Goal: Task Accomplishment & Management: Manage account settings

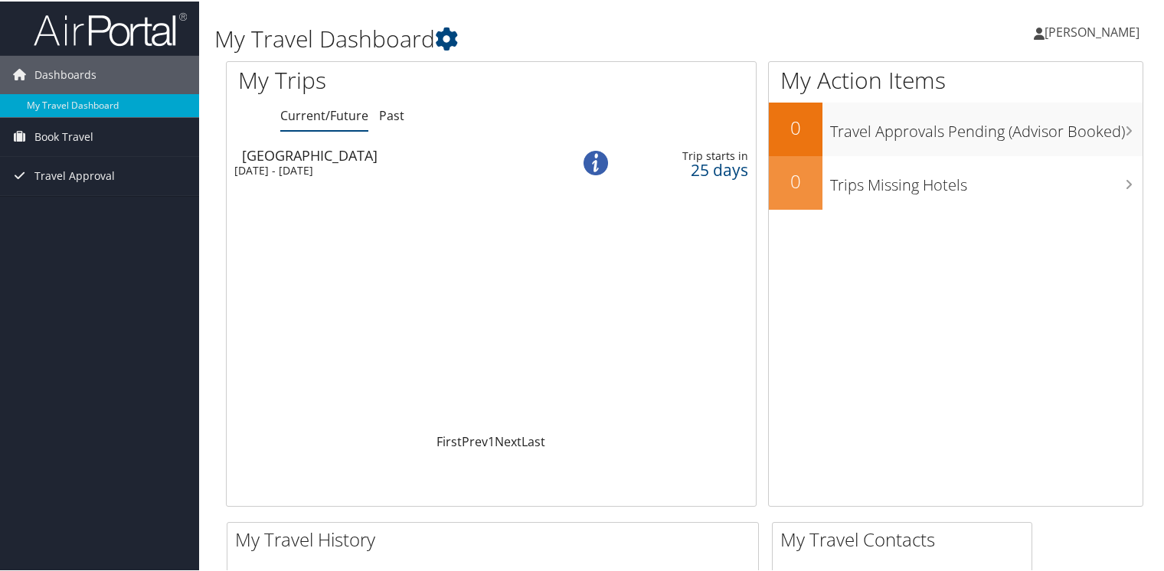
click at [293, 153] on div "Salt Lake City" at bounding box center [397, 154] width 310 height 14
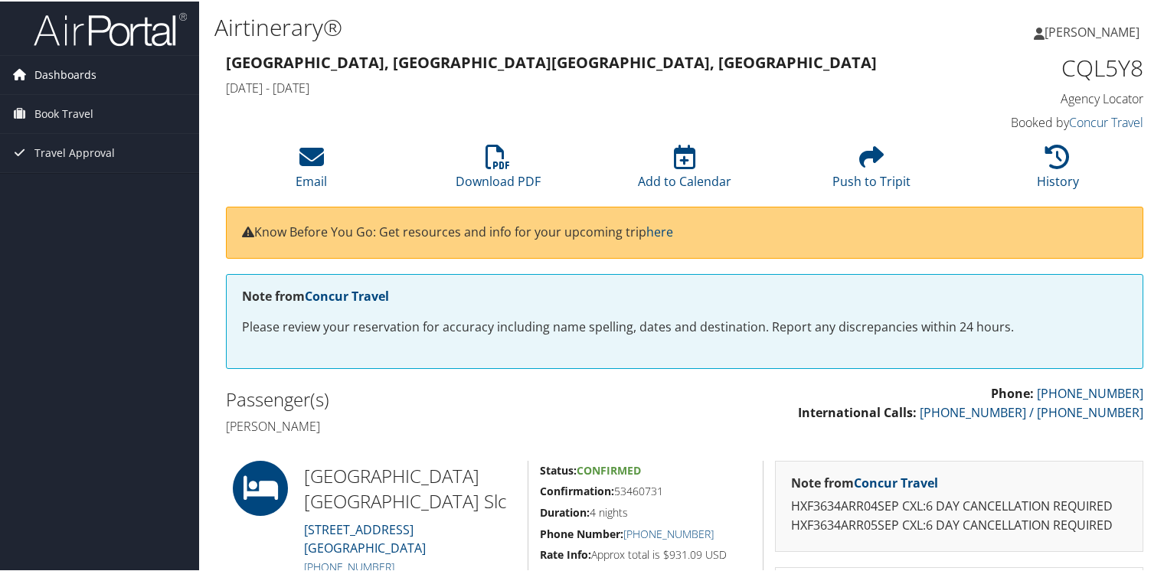
click at [58, 77] on span "Dashboards" at bounding box center [65, 73] width 62 height 38
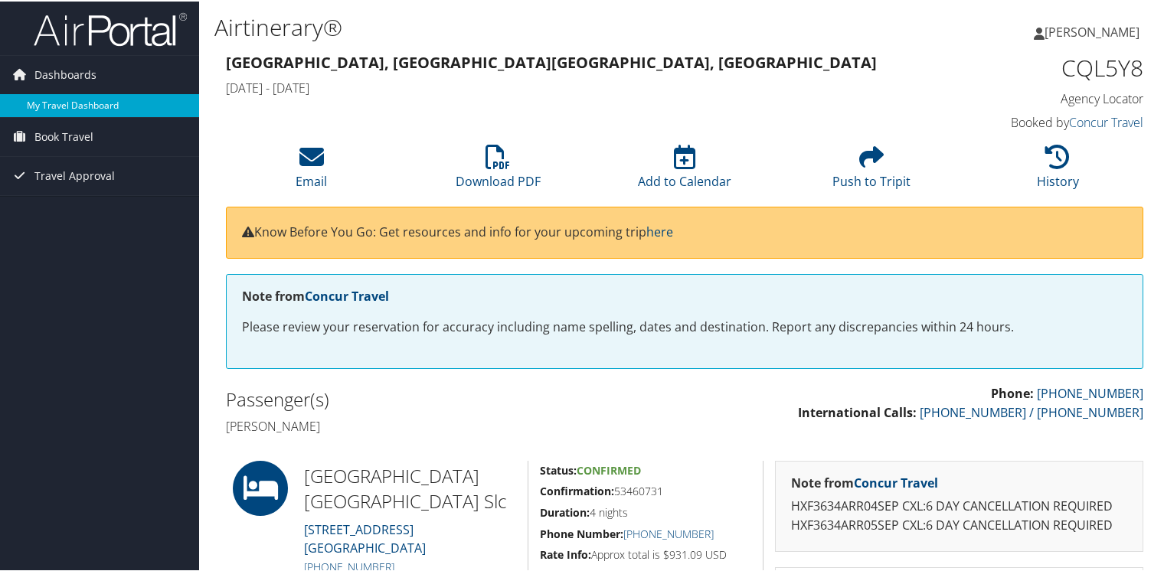
click at [61, 101] on link "My Travel Dashboard" at bounding box center [99, 104] width 199 height 23
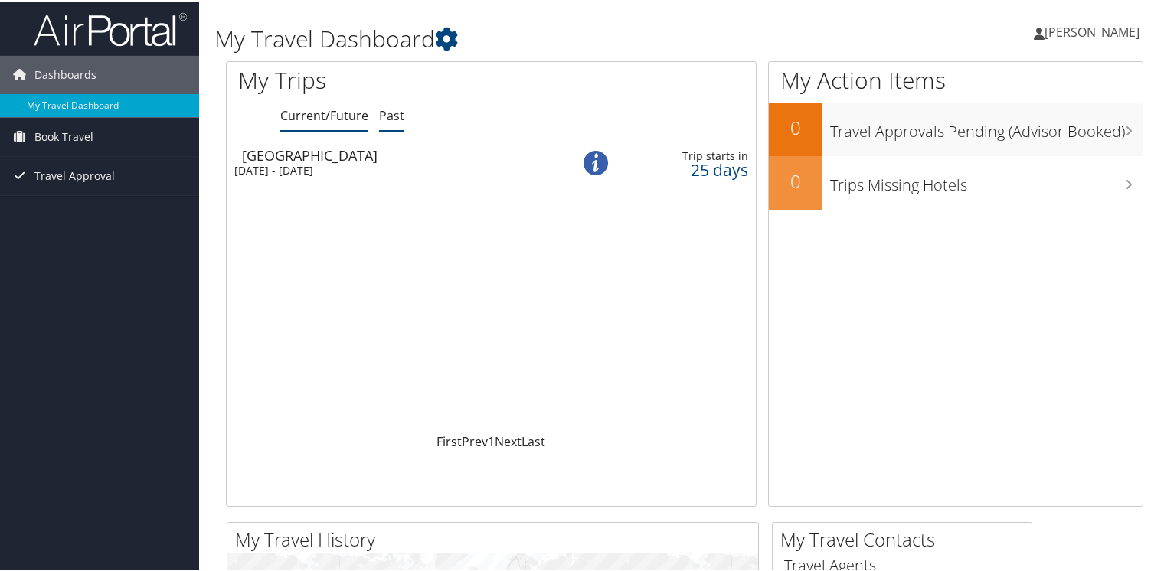
click at [384, 118] on link "Past" at bounding box center [391, 114] width 25 height 17
click at [315, 120] on link "Current/Future" at bounding box center [324, 114] width 88 height 17
click at [51, 127] on span "Book Travel" at bounding box center [63, 135] width 59 height 38
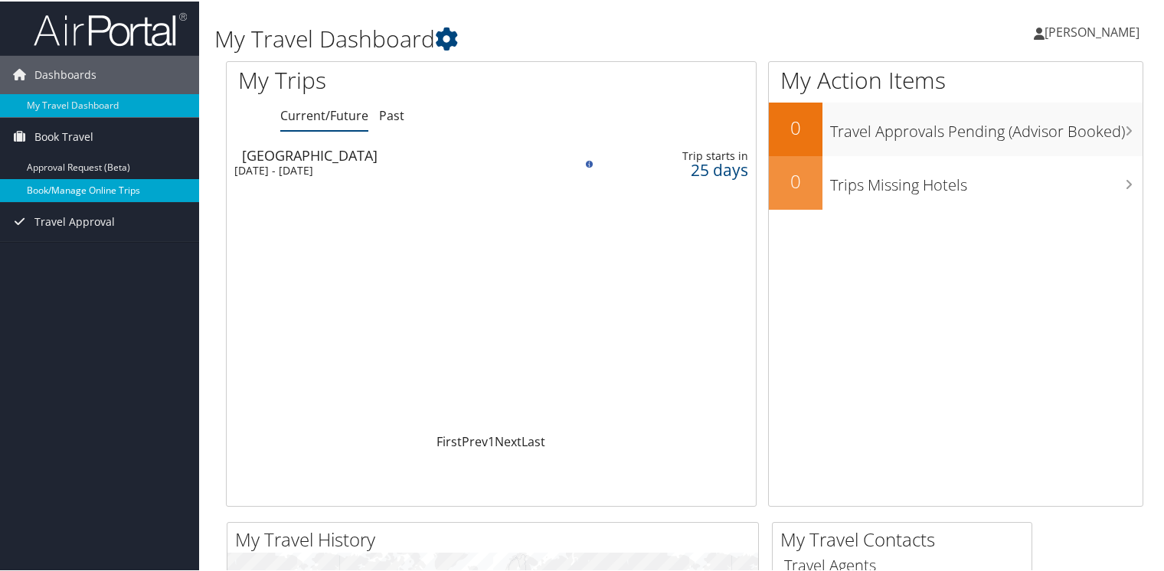
click at [95, 186] on link "Book/Manage Online Trips" at bounding box center [99, 189] width 199 height 23
